Goal: Transaction & Acquisition: Obtain resource

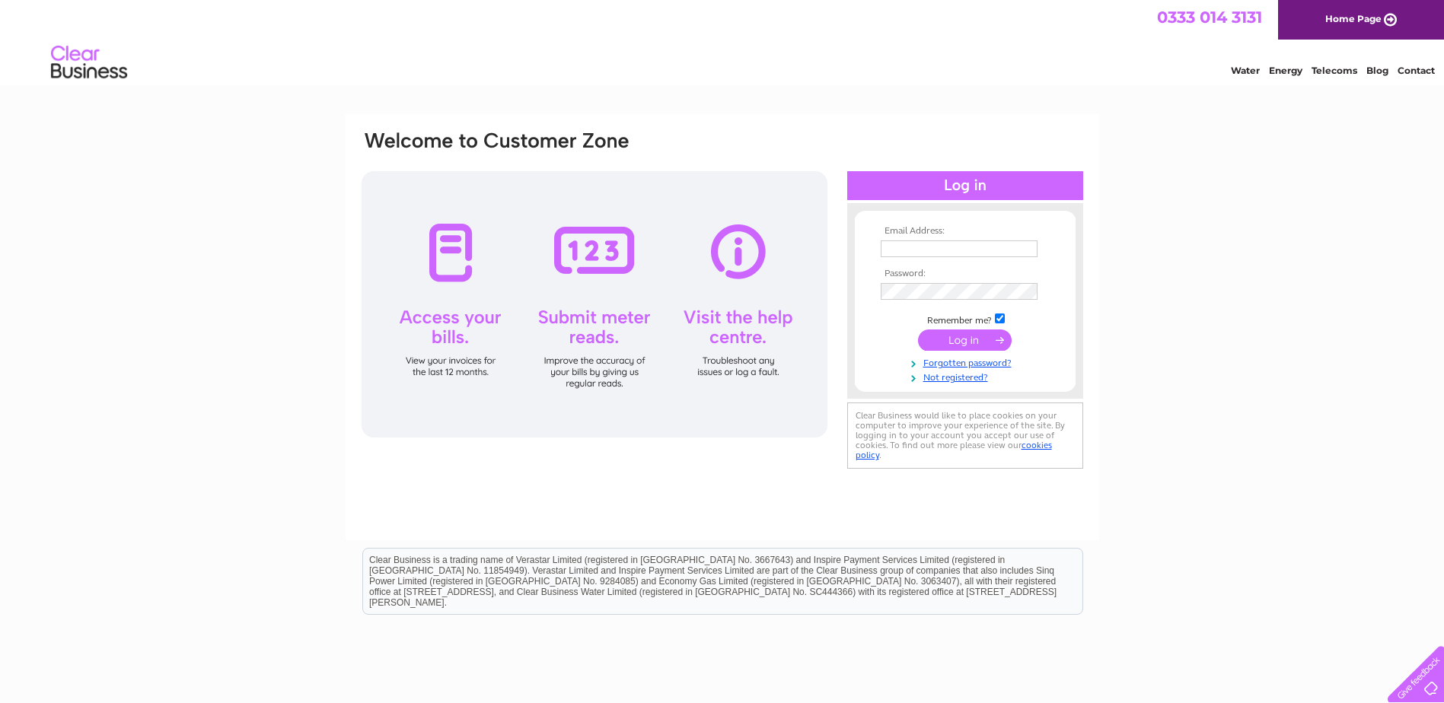
type input "[PERSON_NAME][EMAIL_ADDRESS][DOMAIN_NAME]"
click at [971, 343] on input "submit" at bounding box center [965, 340] width 94 height 21
click at [971, 338] on input "submit" at bounding box center [965, 340] width 94 height 21
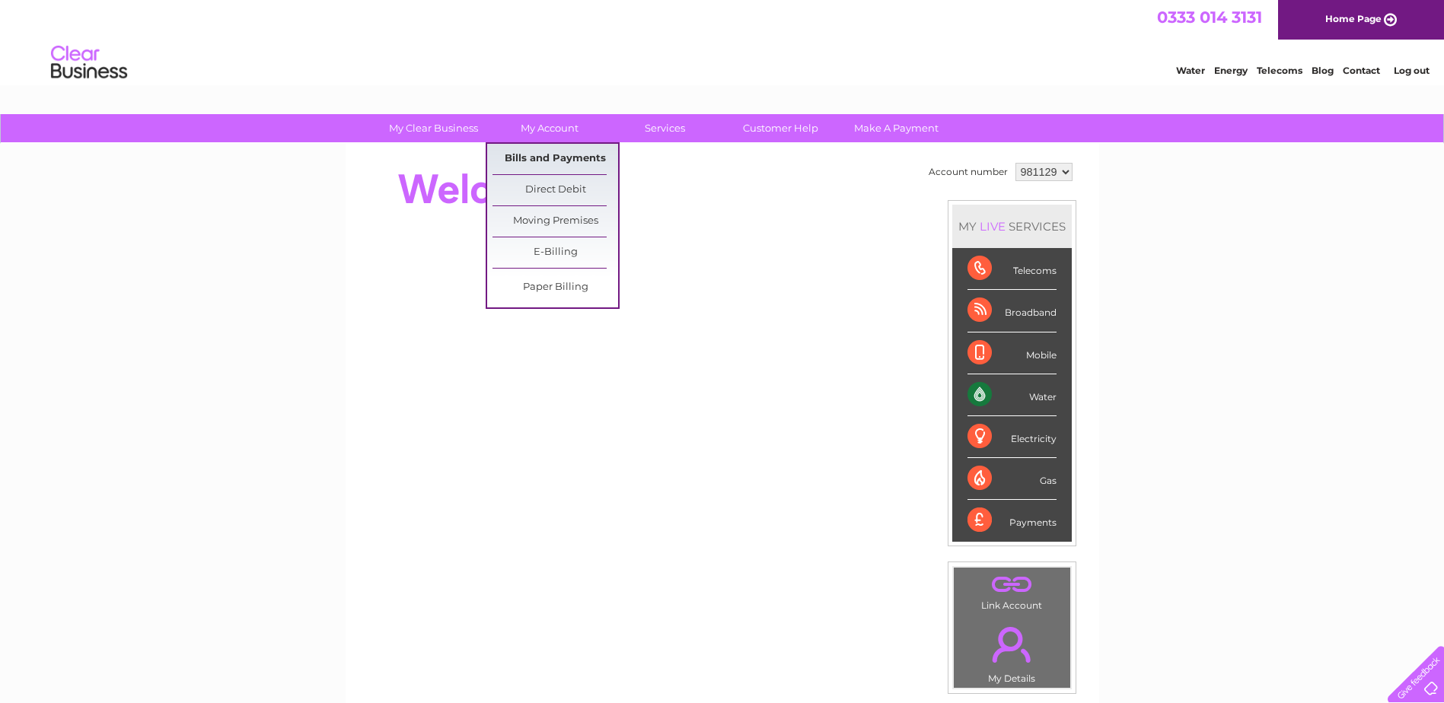
click at [564, 156] on link "Bills and Payments" at bounding box center [555, 159] width 126 height 30
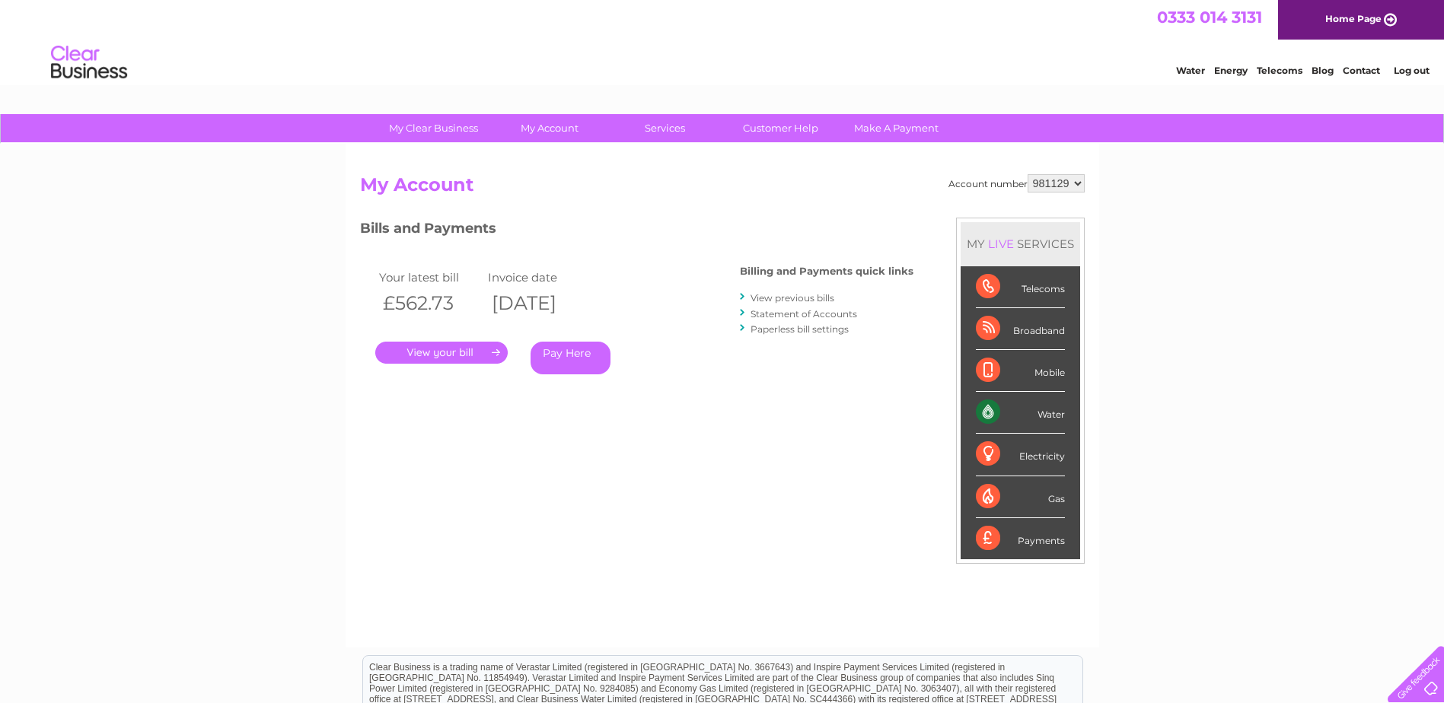
click at [446, 349] on link "." at bounding box center [441, 353] width 132 height 22
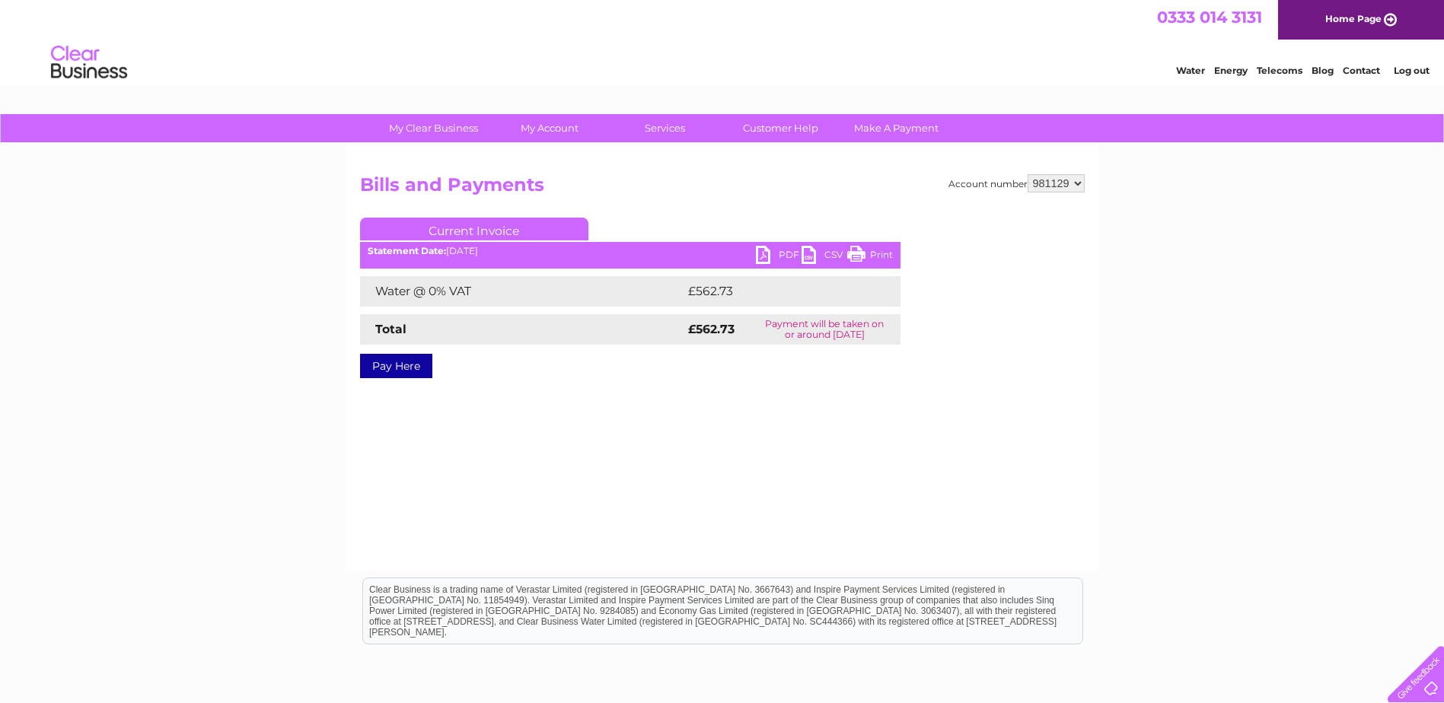
click at [760, 250] on link "PDF" at bounding box center [779, 257] width 46 height 22
